Goal: Transaction & Acquisition: Purchase product/service

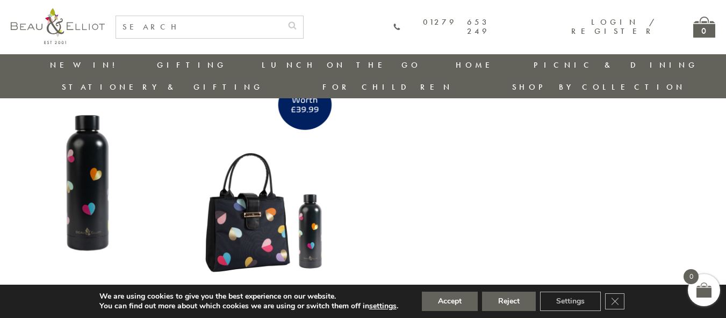
scroll to position [394, 0]
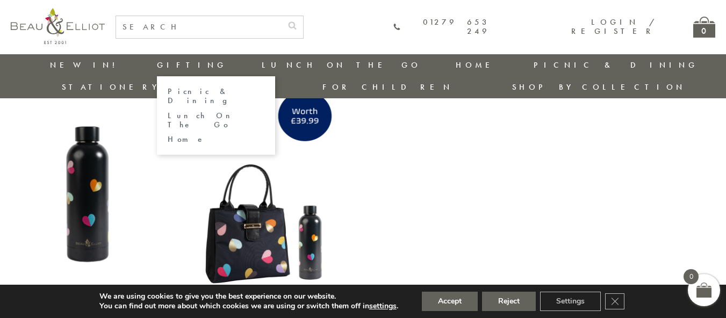
click at [168, 111] on link "Lunch On The Go" at bounding box center [216, 120] width 97 height 19
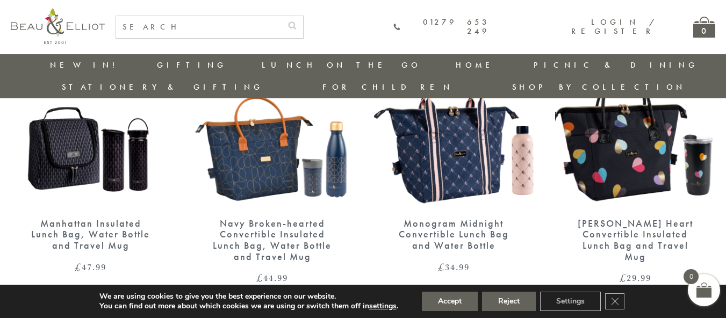
scroll to position [150, 0]
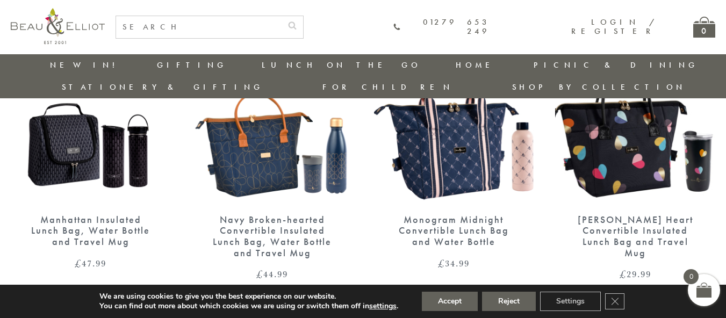
click at [272, 146] on img at bounding box center [272, 100] width 160 height 206
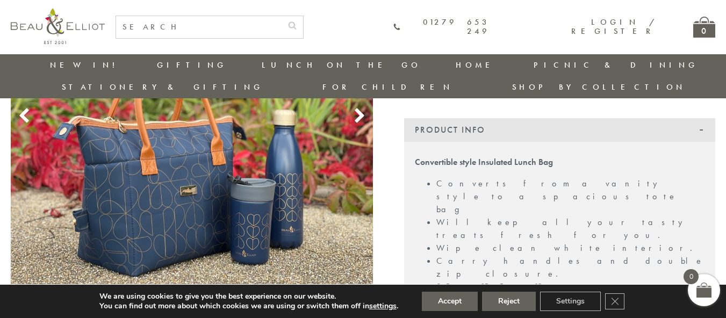
scroll to position [221, 0]
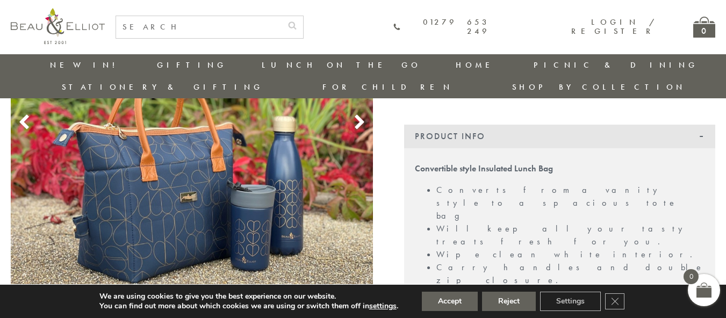
drag, startPoint x: 732, startPoint y: 60, endPoint x: 730, endPoint y: 130, distance: 70.4
click at [72, 64] on link "New in!" at bounding box center [86, 65] width 72 height 11
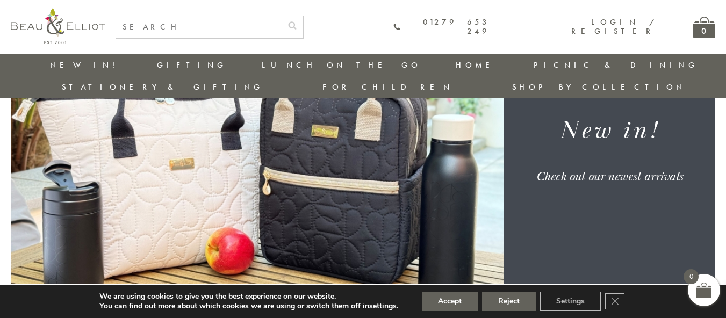
scroll to position [115, 0]
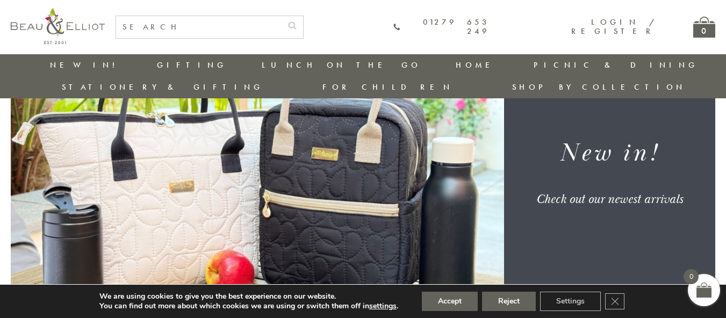
click at [584, 191] on div "Check out our newest arrivals" at bounding box center [609, 199] width 190 height 16
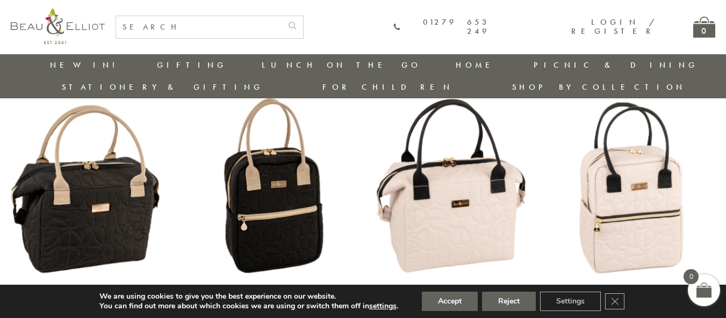
scroll to position [729, 0]
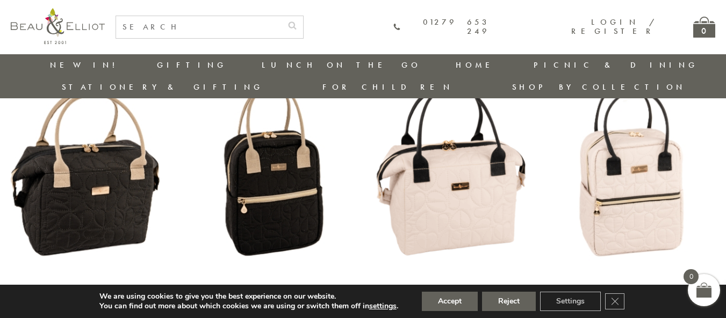
click at [264, 187] on img at bounding box center [272, 173] width 160 height 206
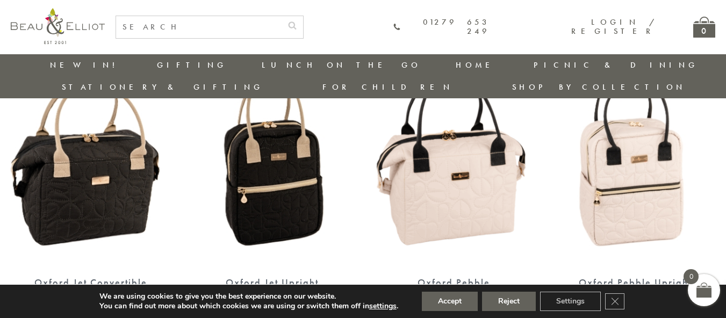
scroll to position [692, 0]
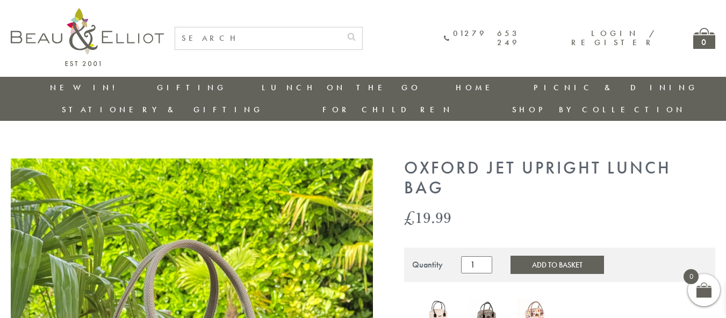
drag, startPoint x: 723, startPoint y: 61, endPoint x: 728, endPoint y: 70, distance: 11.1
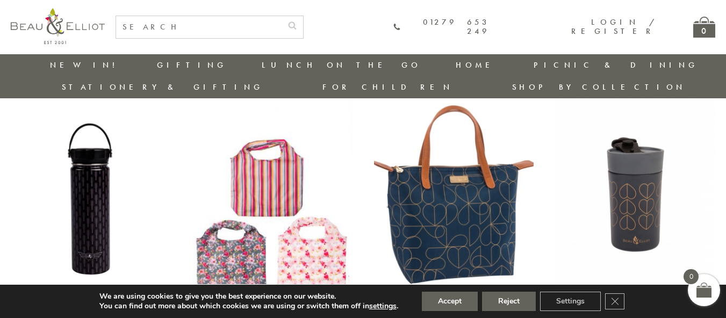
scroll to position [1024, 0]
